Goal: Transaction & Acquisition: Purchase product/service

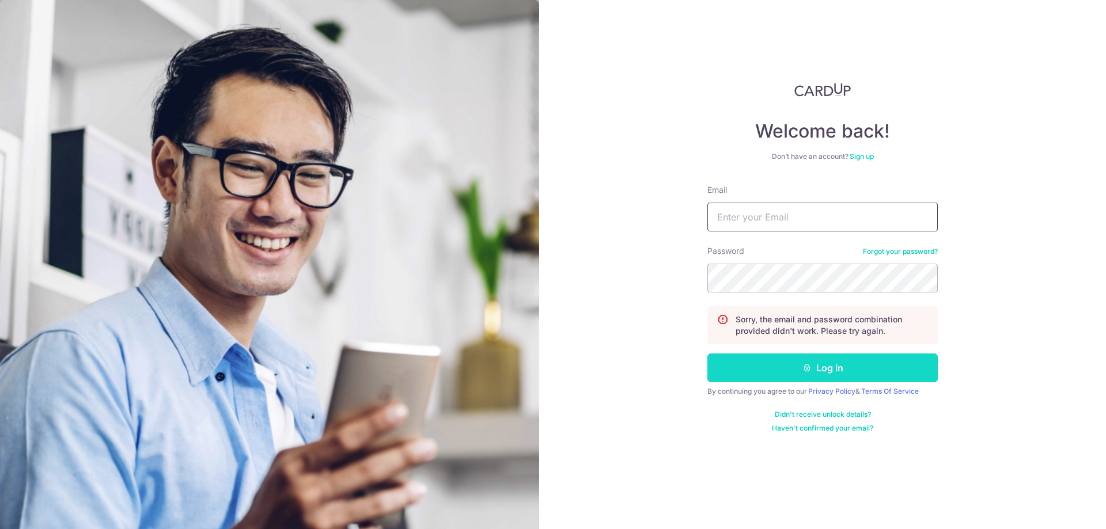
type input "jyuanng@gmail.com"
click at [838, 373] on button "Log in" at bounding box center [822, 368] width 230 height 29
type input "jyuanng@gmail.com"
click at [826, 224] on input "[EMAIL_ADDRESS][DOMAIN_NAME]" at bounding box center [822, 217] width 230 height 29
click at [920, 367] on button "Log in" at bounding box center [822, 368] width 230 height 29
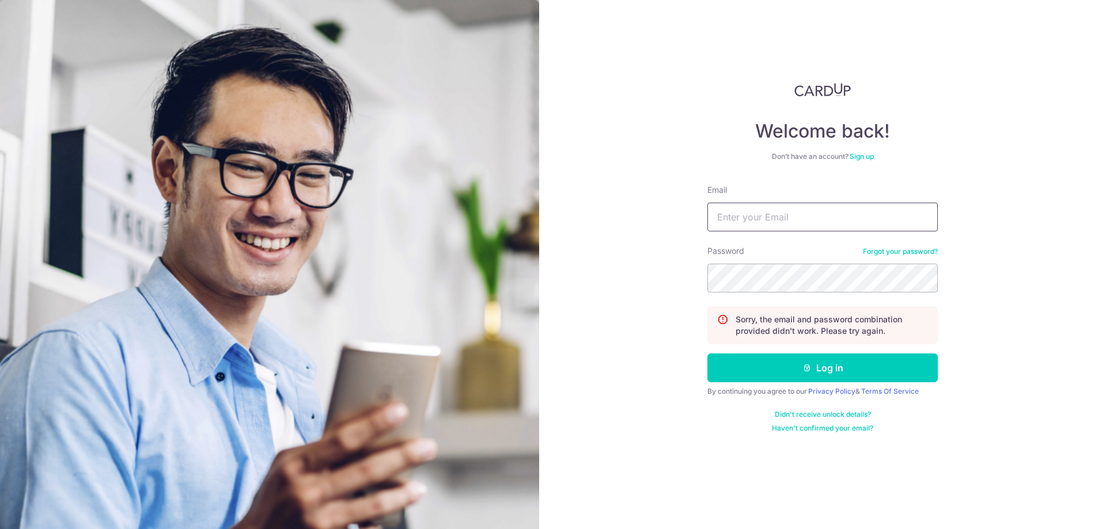
type input "[EMAIL_ADDRESS][DOMAIN_NAME]"
click at [642, 269] on div "Welcome back! Don’t have an account? Sign up Email jyuanng@gmail.com Password F…" at bounding box center [822, 264] width 567 height 529
click at [707, 354] on button "Log in" at bounding box center [822, 368] width 230 height 29
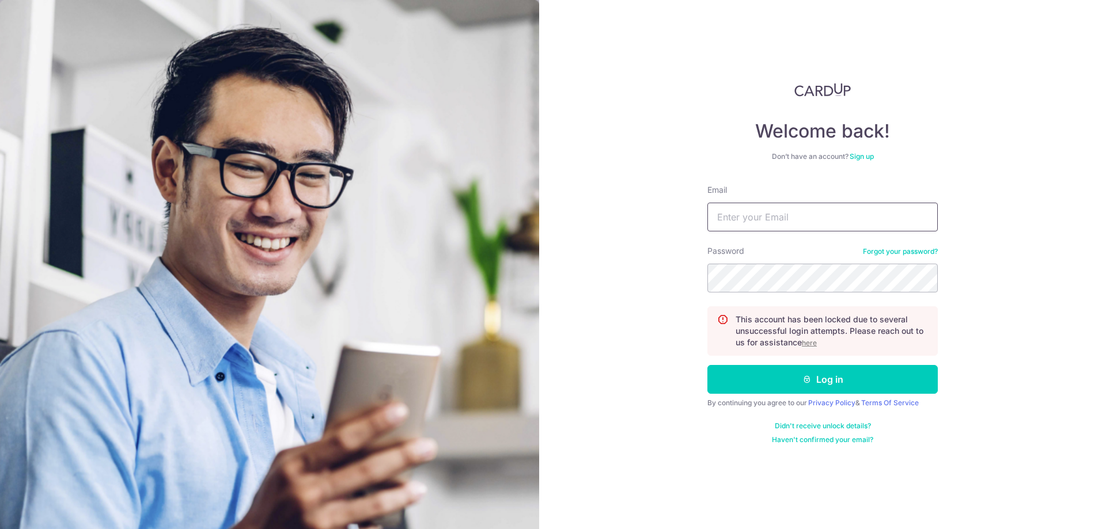
type input "[EMAIL_ADDRESS][DOMAIN_NAME]"
click at [742, 221] on input "[EMAIL_ADDRESS][DOMAIN_NAME]" at bounding box center [822, 217] width 230 height 29
click at [807, 343] on u "here" at bounding box center [809, 343] width 15 height 9
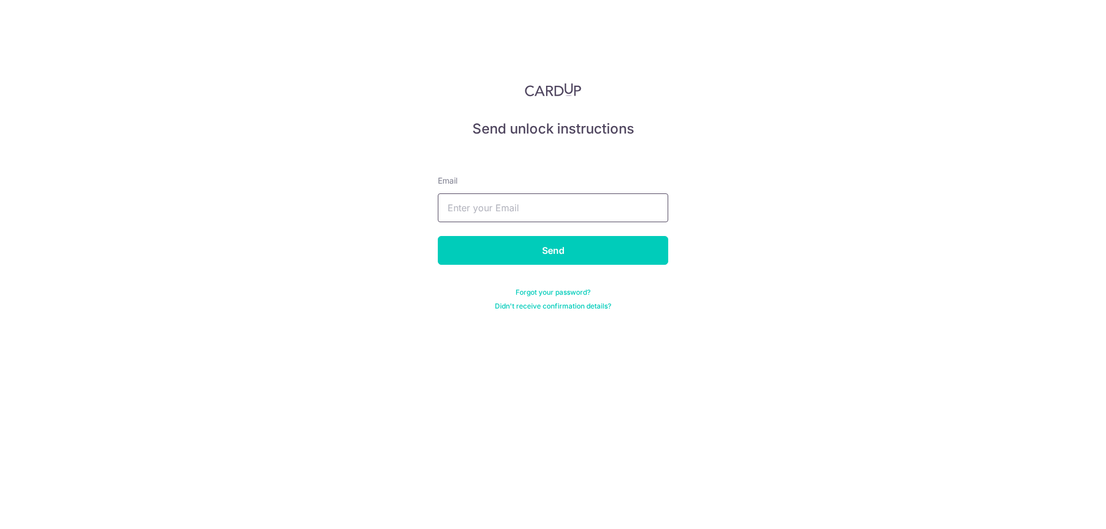
click at [585, 206] on input "text" at bounding box center [553, 208] width 230 height 29
type input "jyuanng@gmail.com"
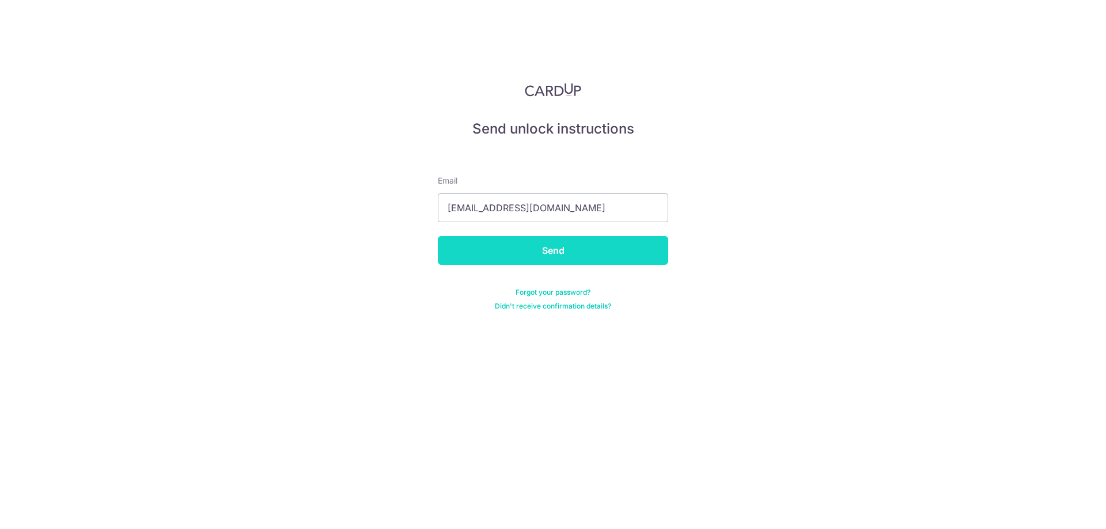
click at [592, 245] on input "Send" at bounding box center [553, 250] width 230 height 29
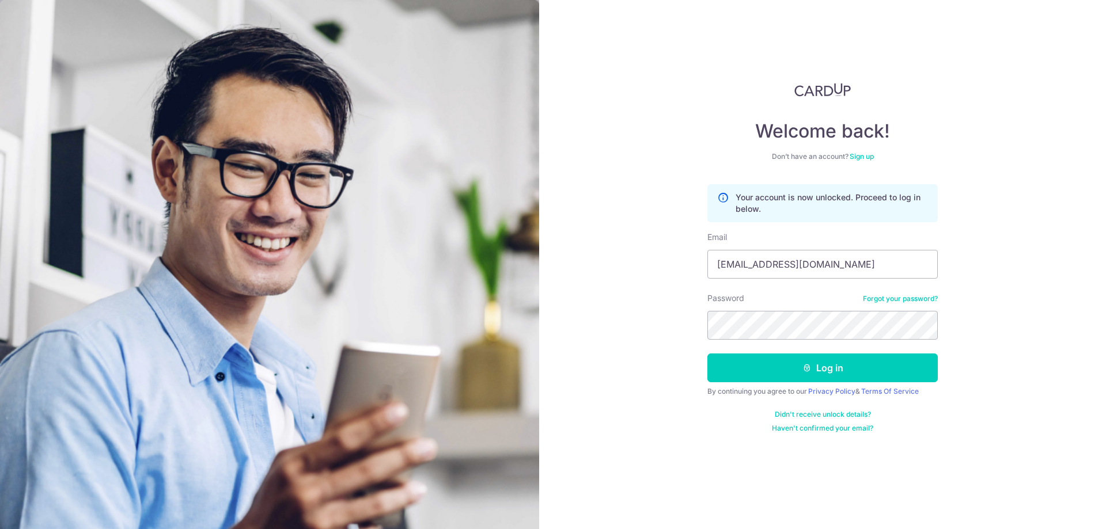
click at [707, 354] on button "Log in" at bounding box center [822, 368] width 230 height 29
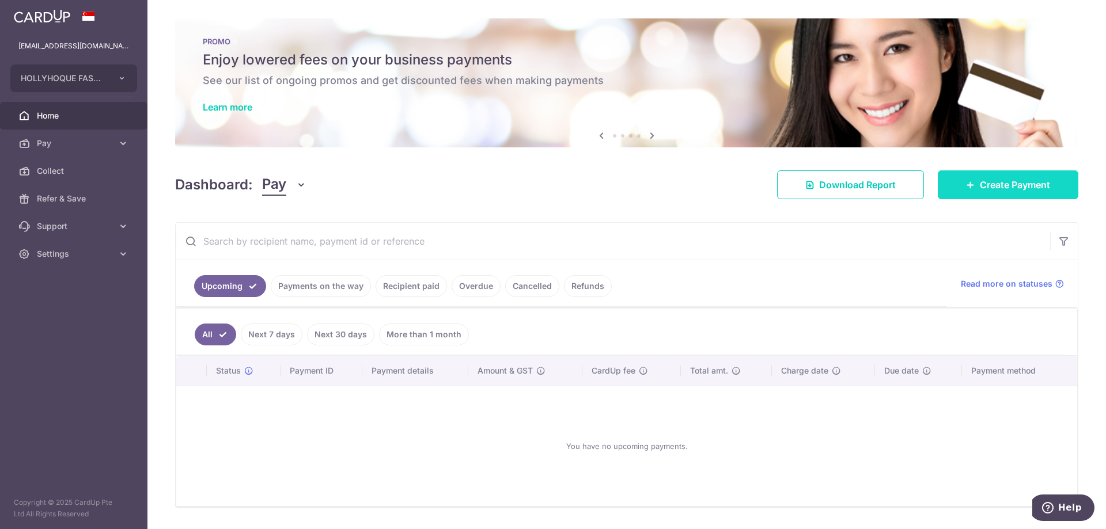
click at [1027, 189] on span "Create Payment" at bounding box center [1015, 185] width 70 height 14
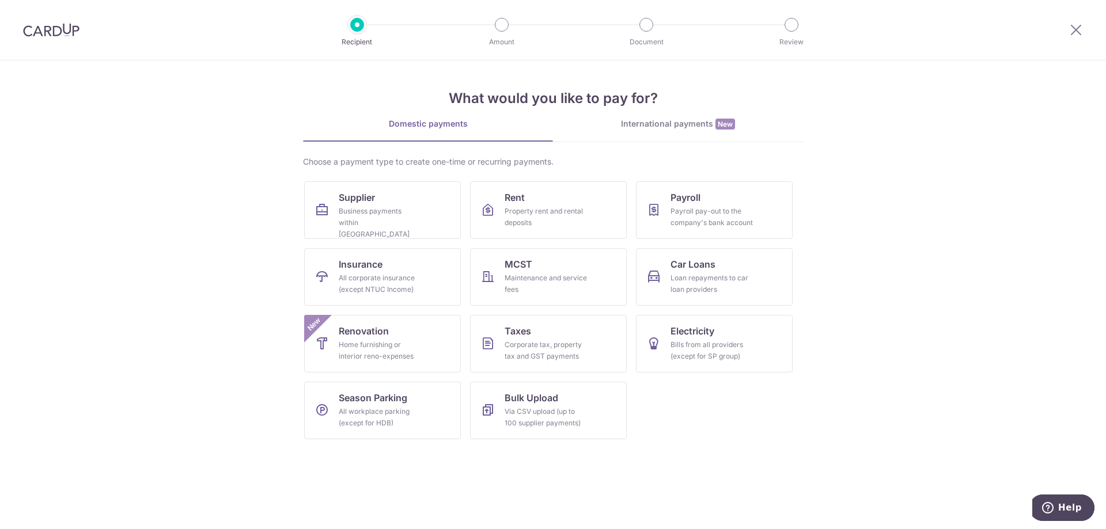
click at [683, 126] on div "International payments New" at bounding box center [678, 124] width 250 height 12
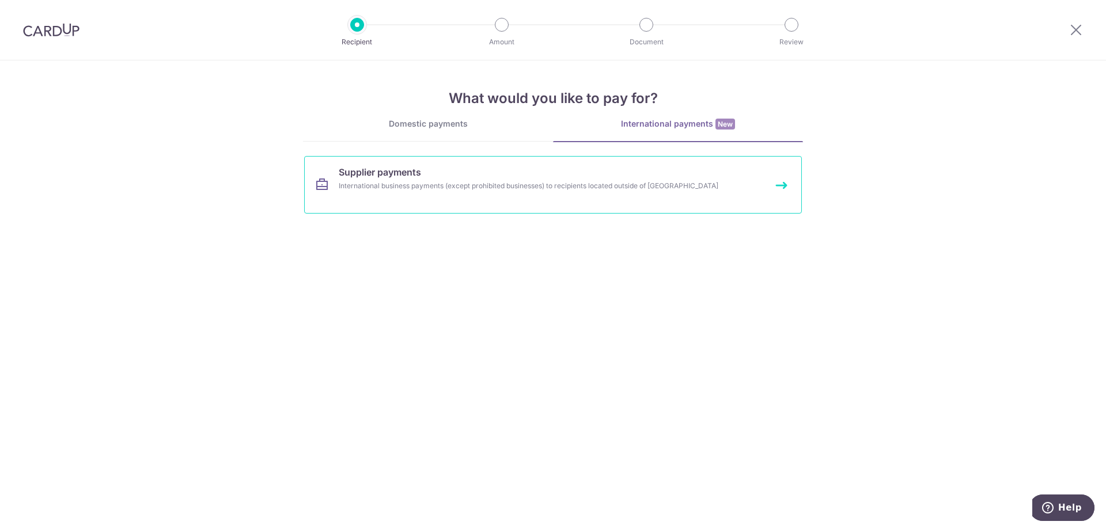
click at [424, 191] on link "Supplier payments International business payments (except prohibited businesses…" at bounding box center [553, 185] width 498 height 58
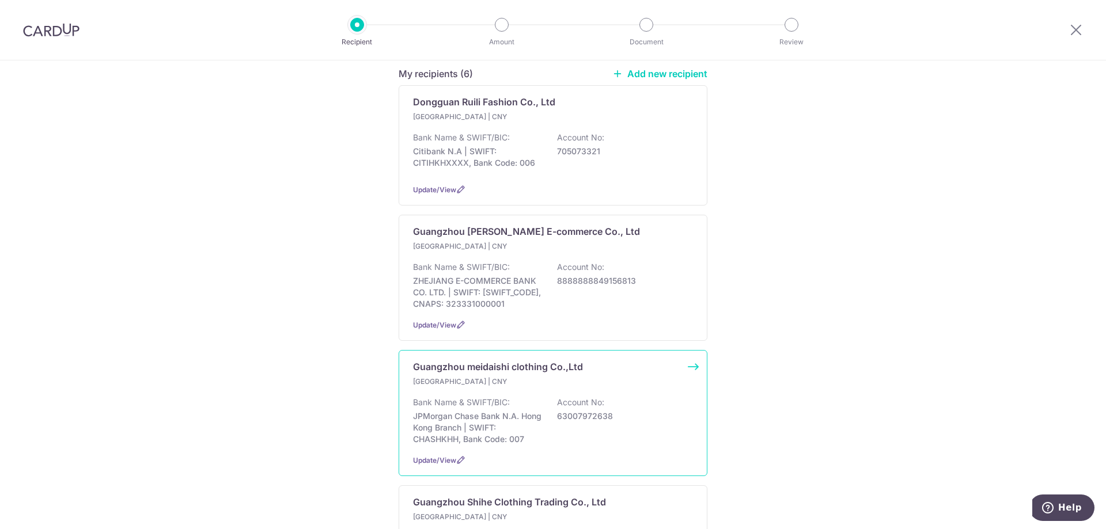
scroll to position [173, 0]
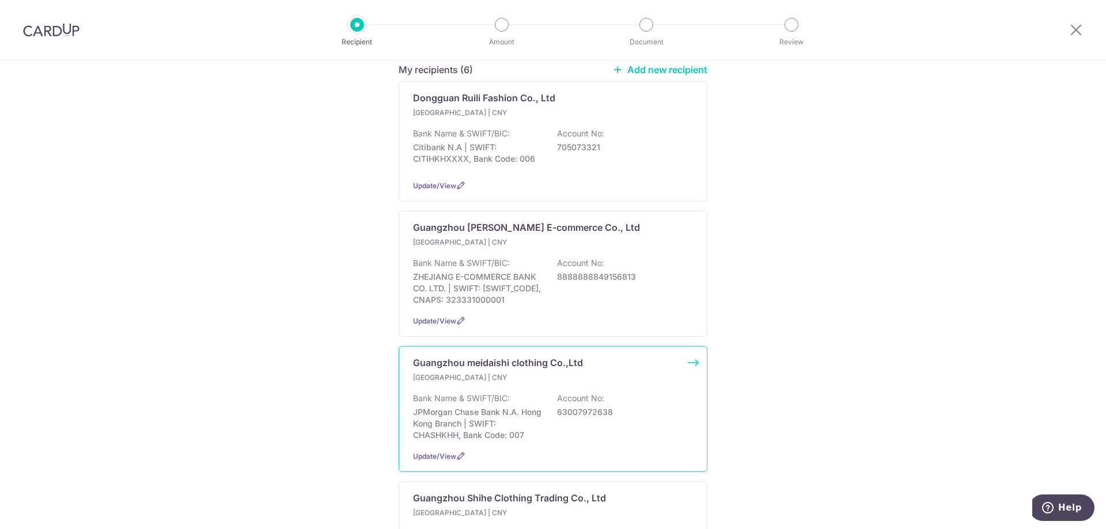
click at [528, 382] on p "Hong Kong | CNY" at bounding box center [481, 378] width 136 height 12
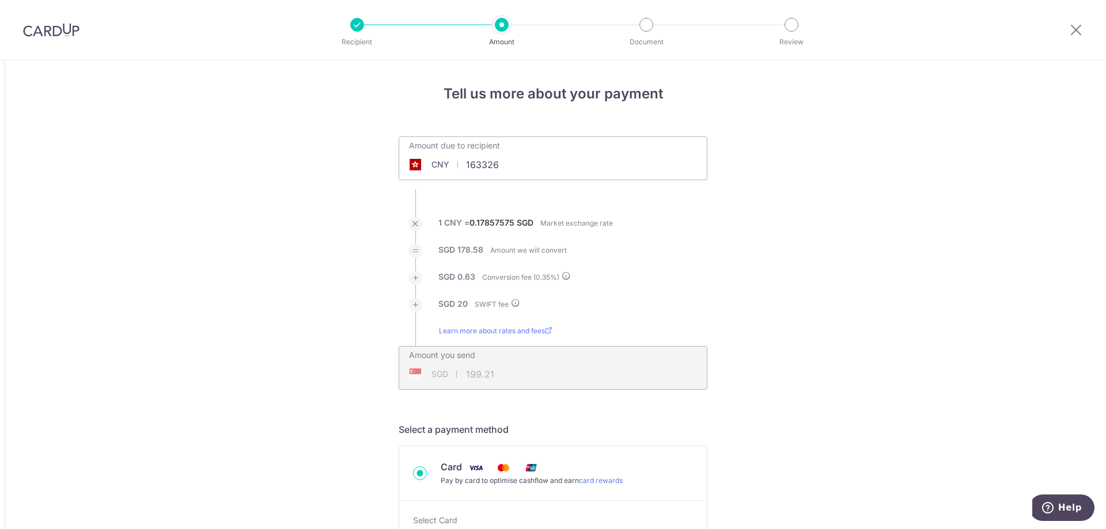
type input "163,326.00"
type input "29,288.09"
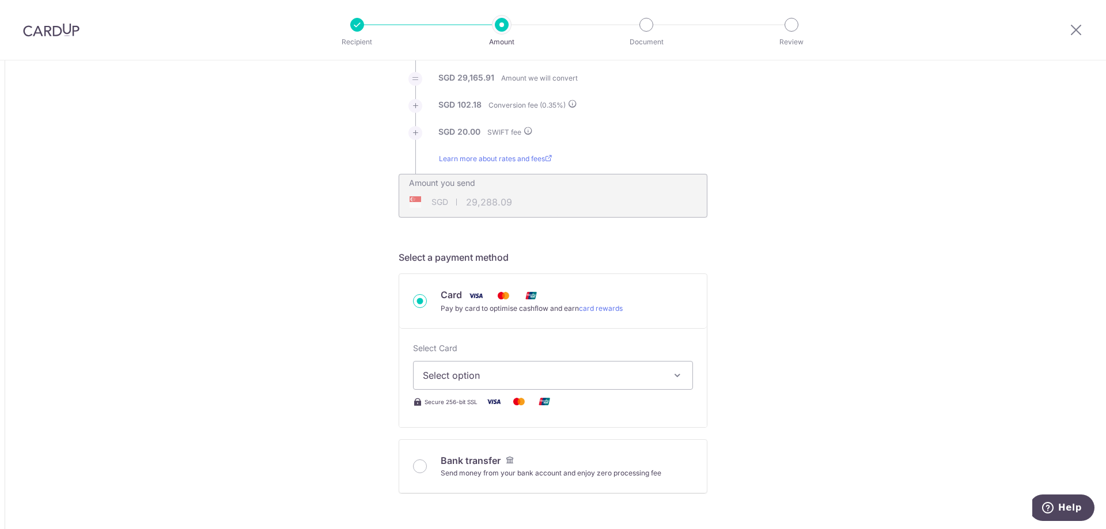
scroll to position [173, 0]
click at [490, 381] on span "Select option" at bounding box center [543, 375] width 240 height 14
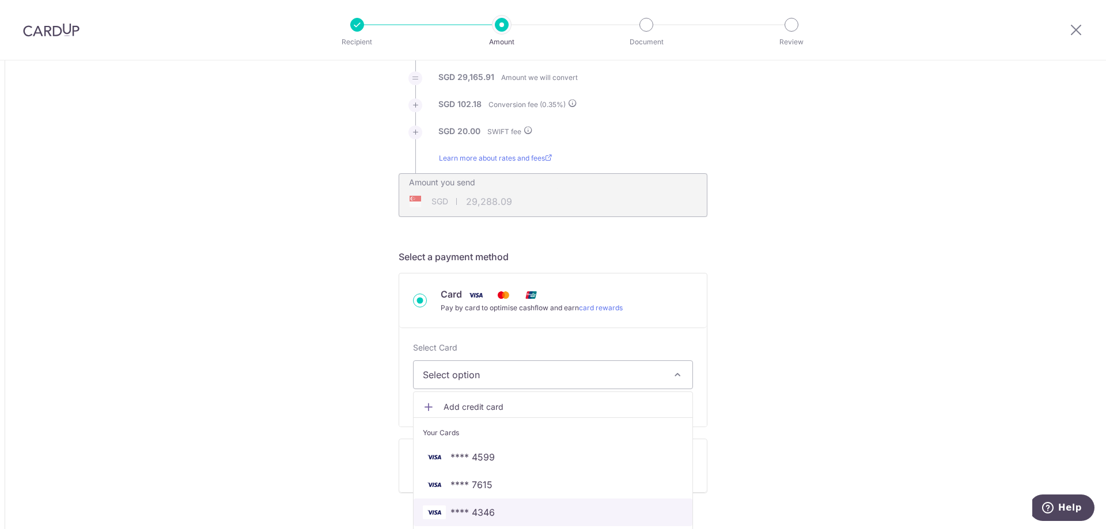
click at [508, 512] on span "**** 4346" at bounding box center [553, 513] width 260 height 14
type input "163,326.00"
type input "29,287.81"
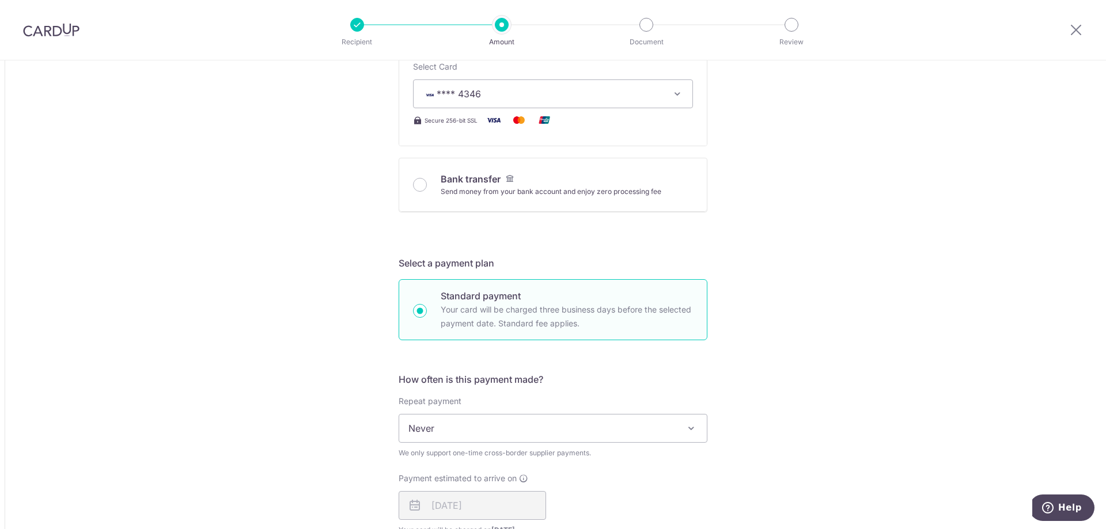
scroll to position [461, 0]
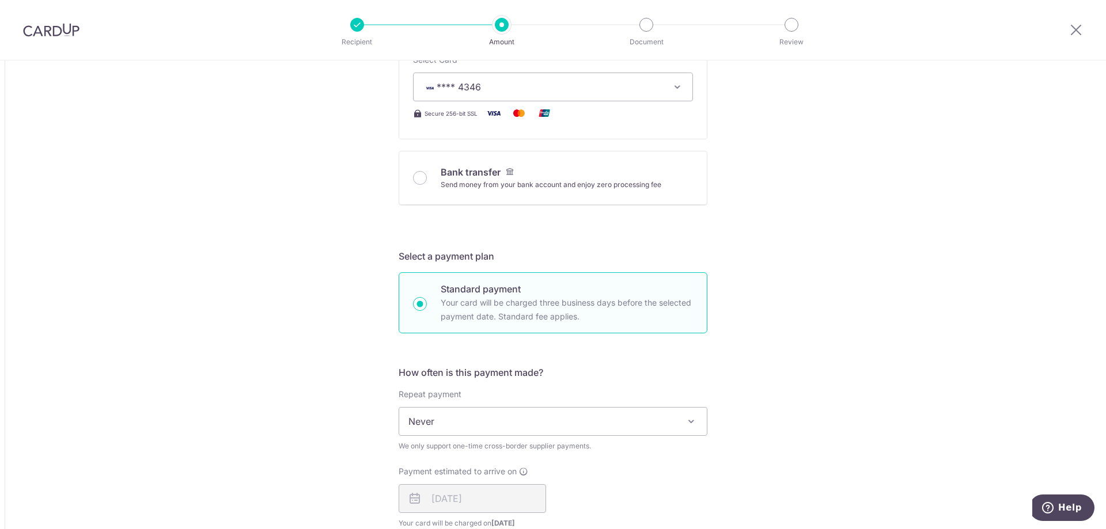
click at [479, 422] on span "Never" at bounding box center [553, 422] width 308 height 28
click at [312, 393] on div "Tell us more about your payment Amount due to recipient CNY 163,326.00 163326 1…" at bounding box center [553, 390] width 1106 height 1580
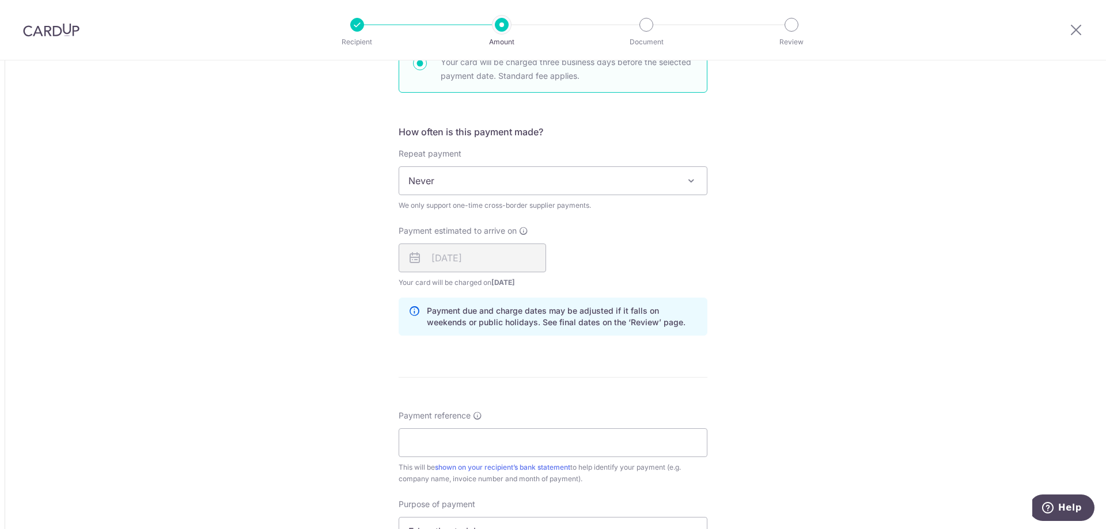
scroll to position [749, 0]
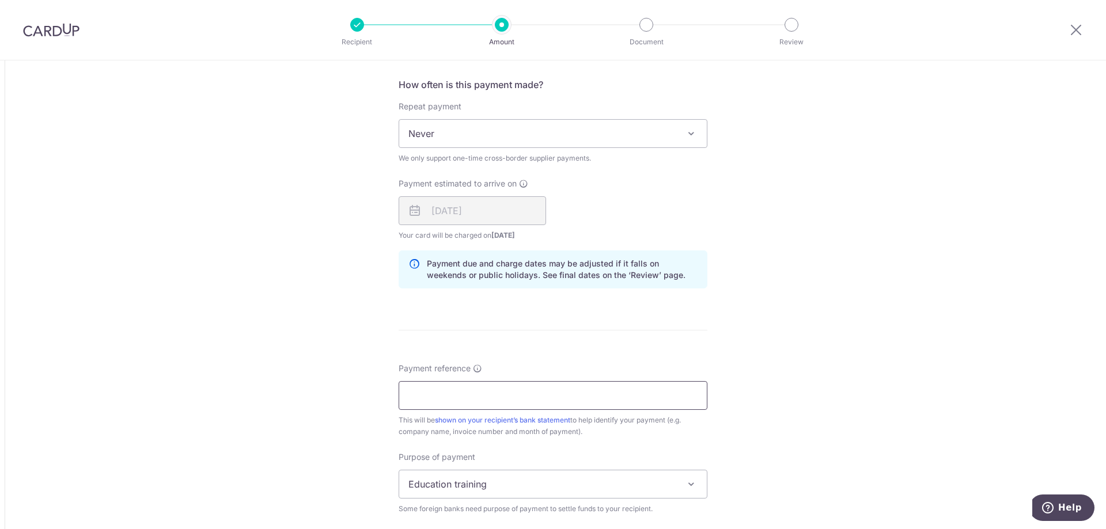
click at [495, 390] on input "Payment reference" at bounding box center [553, 395] width 309 height 29
type input "u"
drag, startPoint x: 462, startPoint y: 398, endPoint x: 345, endPoint y: 391, distance: 117.2
click at [345, 391] on div "Tell us more about your payment Amount due to recipient CNY 163,326.00 163326 1…" at bounding box center [553, 102] width 1106 height 1580
type input "aug goods"
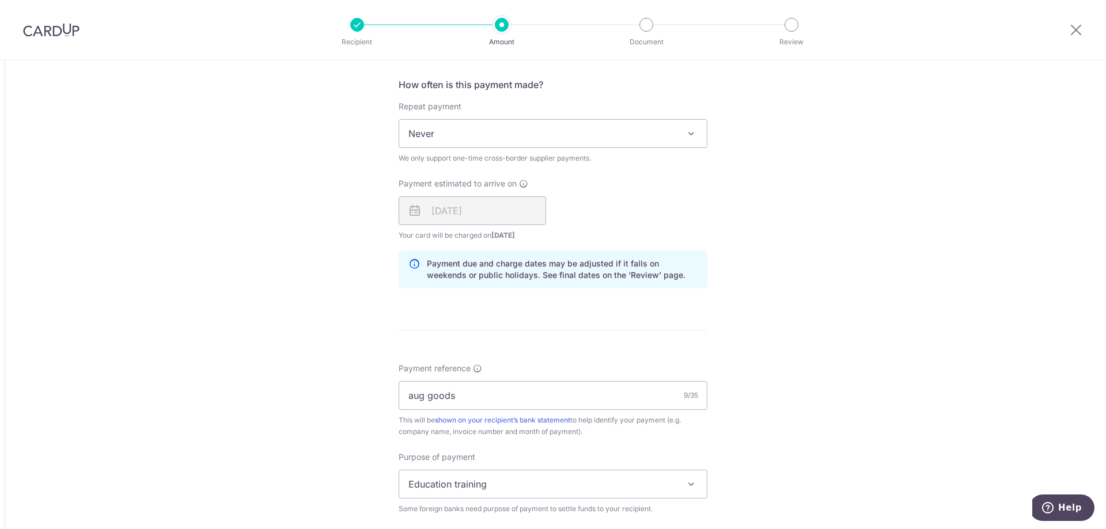
click at [459, 487] on span "Education training" at bounding box center [553, 485] width 308 height 28
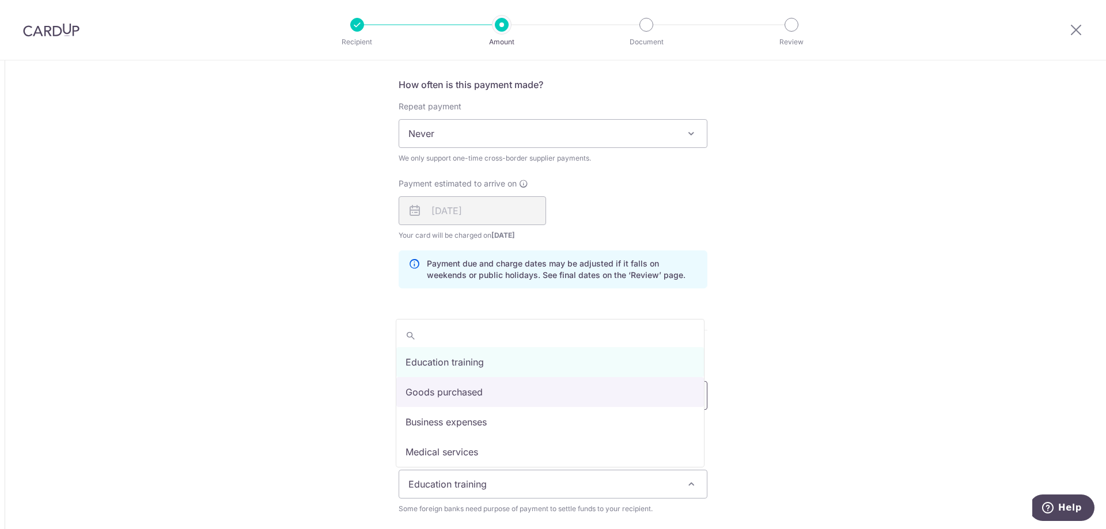
select select "Goods purchased"
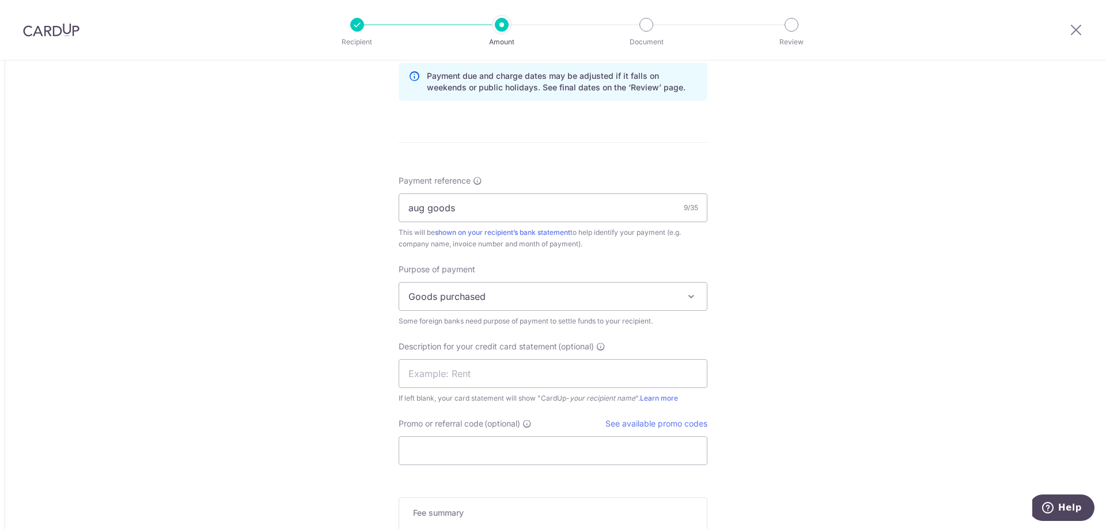
scroll to position [979, 0]
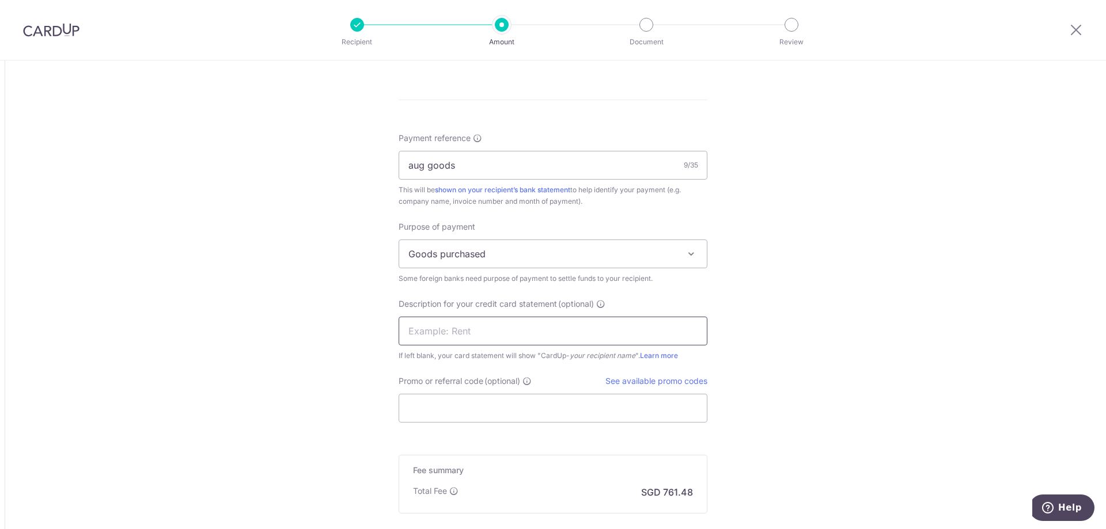
click at [507, 338] on input "text" at bounding box center [553, 331] width 309 height 29
paste input "aug goods"
type input "aug goods"
click at [498, 404] on input "Promo or referral code (optional)" at bounding box center [553, 408] width 309 height 29
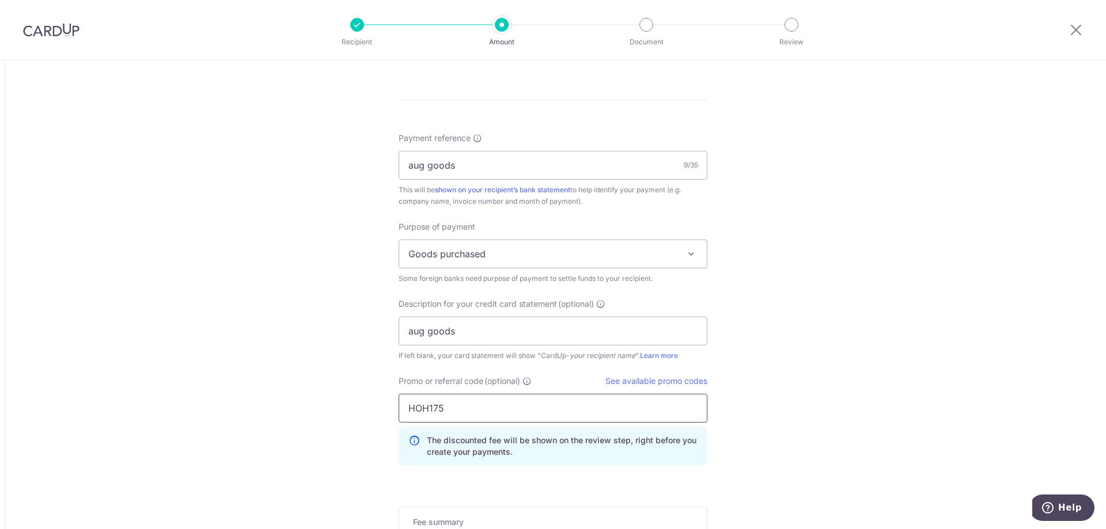
scroll to position [1163, 0]
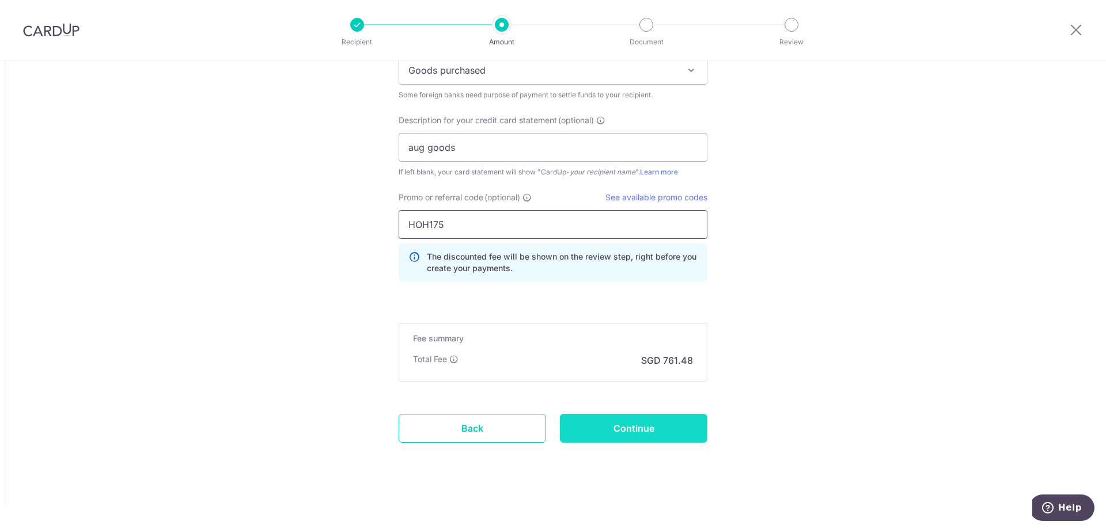
type input "HOH175"
click at [668, 425] on input "Continue" at bounding box center [633, 428] width 147 height 29
type input "Create Schedule"
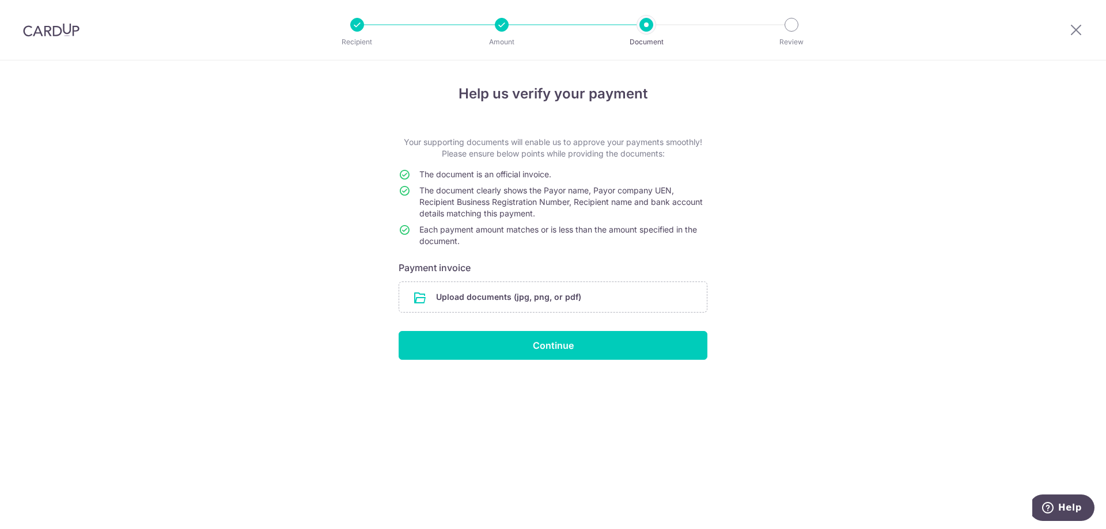
click at [807, 395] on div "Help us verify your payment Your supporting documents will enable us to approve…" at bounding box center [553, 294] width 1106 height 469
click at [963, 103] on div "Help us verify your payment Your supporting documents will enable us to approve…" at bounding box center [553, 294] width 1106 height 469
click at [504, 292] on input "file" at bounding box center [553, 297] width 308 height 30
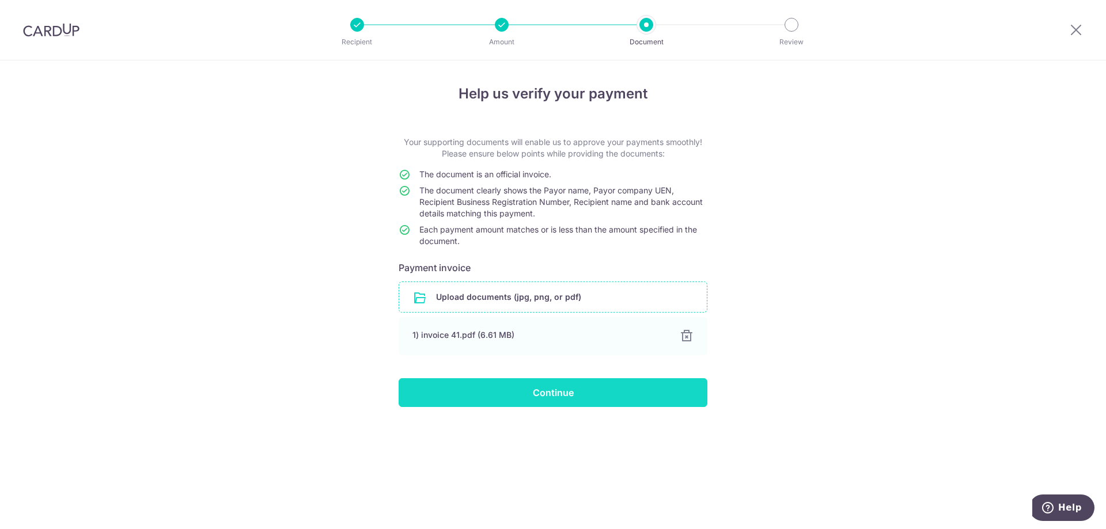
click at [561, 399] on input "Continue" at bounding box center [553, 393] width 309 height 29
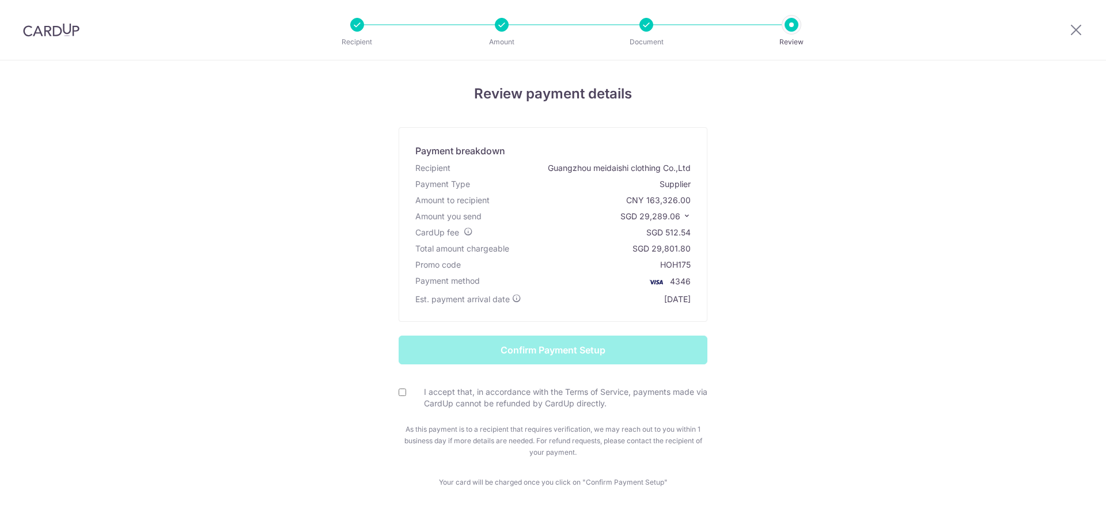
click at [402, 391] on input "I accept that, in accordance with the Terms of Service, payments made via CardU…" at bounding box center [402, 392] width 7 height 7
checkbox input "true"
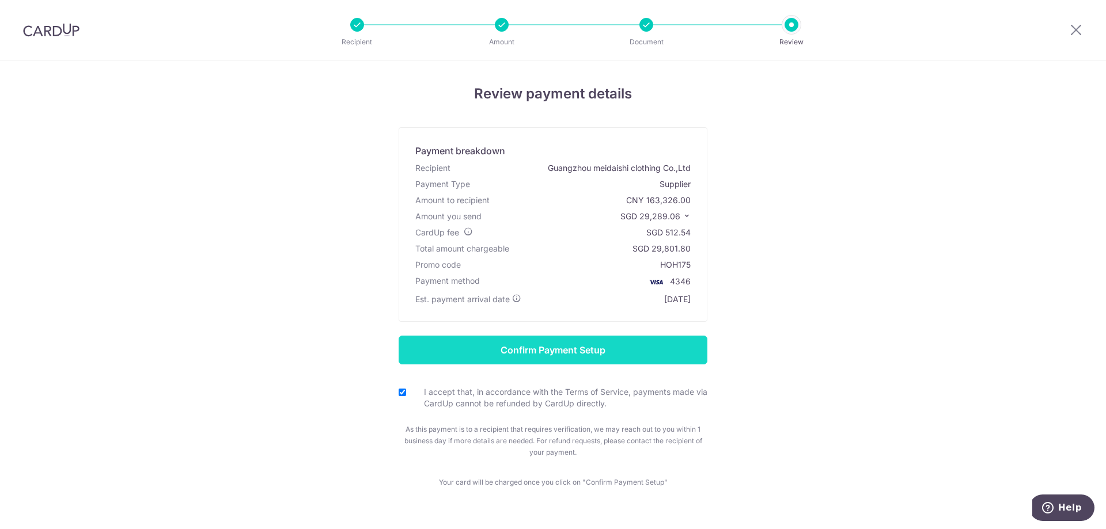
click at [604, 354] on input "Confirm Payment Setup" at bounding box center [553, 350] width 309 height 29
